Goal: Task Accomplishment & Management: Complete application form

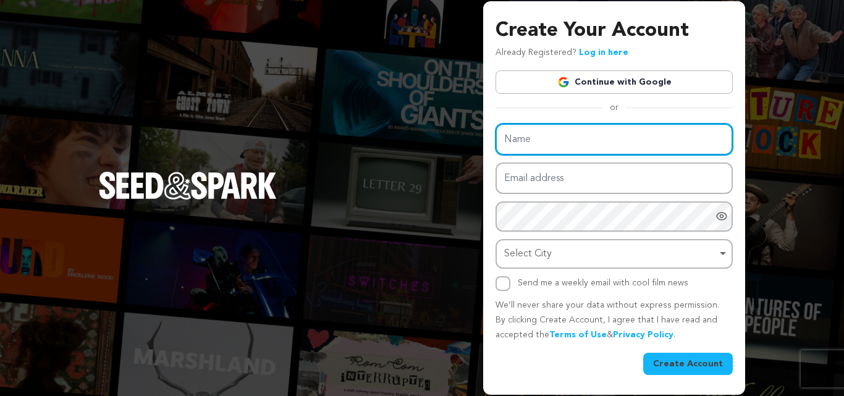
drag, startPoint x: 0, startPoint y: 0, endPoint x: 596, endPoint y: 136, distance: 610.9
click at [596, 136] on input "Name" at bounding box center [614, 140] width 237 height 32
paste input "[STREET_ADDRESS]"
type input "[STREET_ADDRESS]"
paste input "24HOURHo"
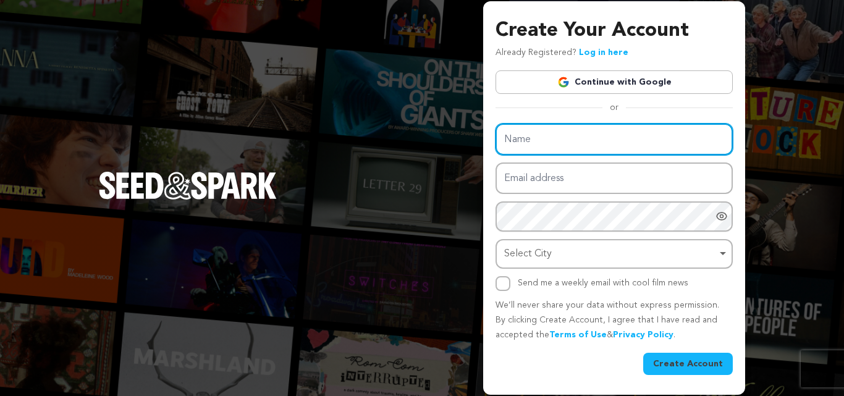
type input "24HOURHo"
paste input "24 HOUR Home Care [GEOGRAPHIC_DATA]"
type input "24 HOUR Home Care [GEOGRAPHIC_DATA]"
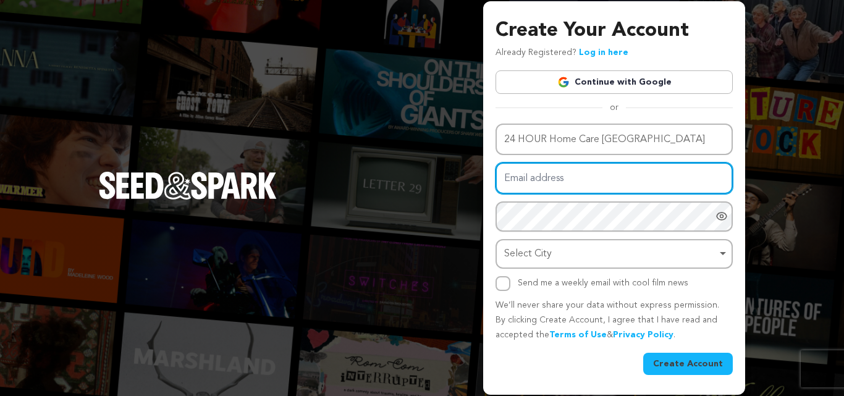
click at [598, 180] on input "Email address" at bounding box center [614, 178] width 237 height 32
paste input "24 HOUR Home Care NJ"
type input "24 HOUR Home Care NJ"
paste input "pelosa@fxzig.com"
type input "pelosa@fxzig.com"
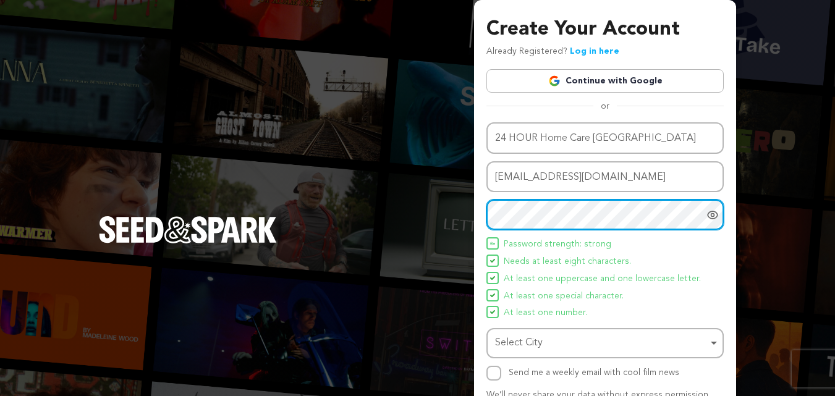
scroll to position [88, 0]
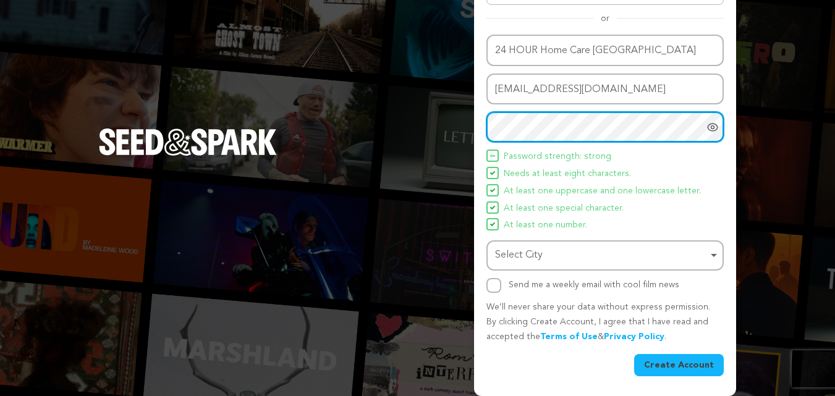
click at [554, 248] on div "Select City Remove item" at bounding box center [601, 256] width 213 height 18
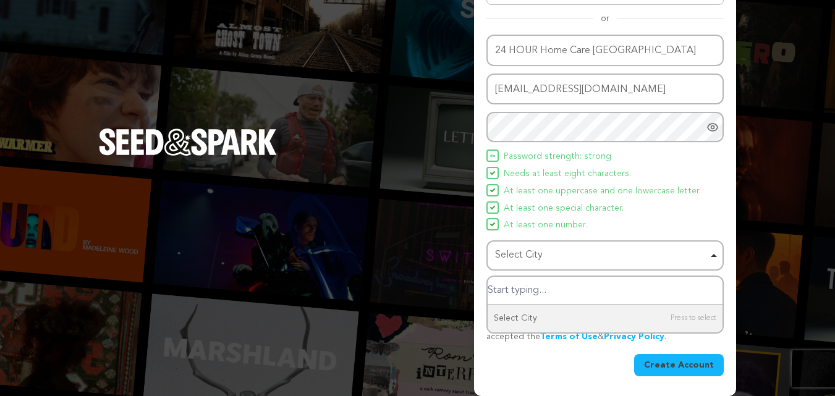
paste input "[GEOGRAPHIC_DATA]"
type input "[GEOGRAPHIC_DATA]"
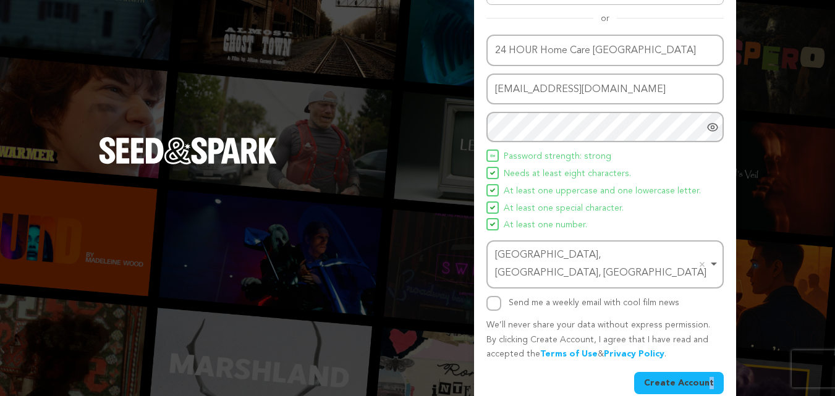
drag, startPoint x: 652, startPoint y: 349, endPoint x: 659, endPoint y: 356, distance: 10.5
click at [659, 356] on div "Name 24 HOUR Home Care NJ Email address pelosa@fxzig.com Password Password must…" at bounding box center [604, 215] width 237 height 360
click at [659, 372] on button "Create Account" at bounding box center [679, 383] width 90 height 22
click at [676, 372] on button "Create Account" at bounding box center [679, 383] width 90 height 22
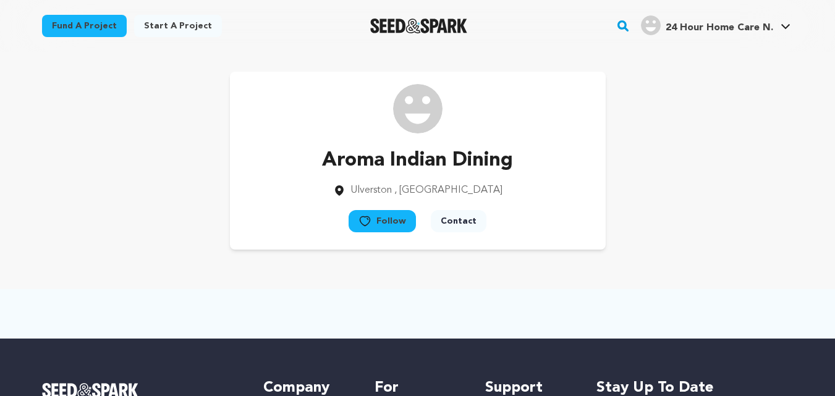
click at [689, 30] on span "24 Hour Home Care N." at bounding box center [719, 28] width 108 height 10
